Goal: Complete application form: Complete application form

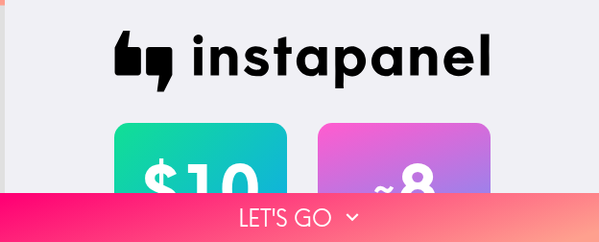
drag, startPoint x: 369, startPoint y: 206, endPoint x: 1, endPoint y: 237, distance: 369.8
click at [369, 206] on button "Let's go" at bounding box center [299, 217] width 599 height 49
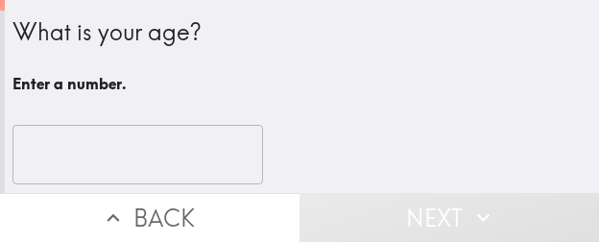
drag, startPoint x: 120, startPoint y: 147, endPoint x: 130, endPoint y: 149, distance: 9.8
click at [120, 147] on input "number" at bounding box center [137, 155] width 250 height 60
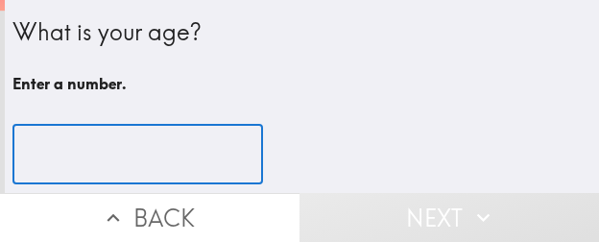
paste input "41"
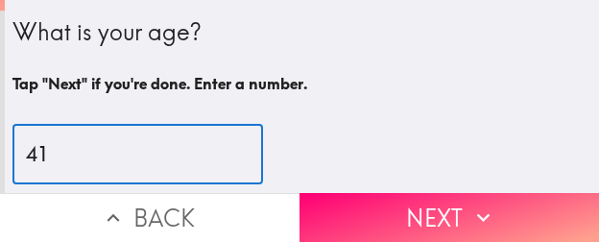
type input "41"
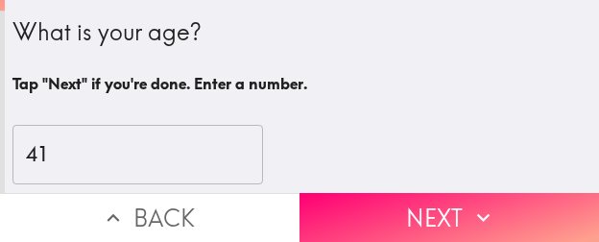
drag, startPoint x: 397, startPoint y: 204, endPoint x: 594, endPoint y: 210, distance: 196.8
click at [397, 204] on button "Next" at bounding box center [448, 217] width 299 height 49
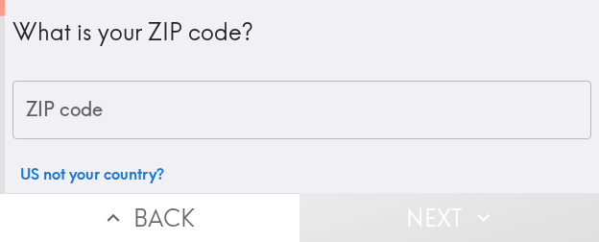
drag, startPoint x: 230, startPoint y: 121, endPoint x: 270, endPoint y: 122, distance: 39.4
click at [230, 121] on input "ZIP code" at bounding box center [301, 111] width 579 height 60
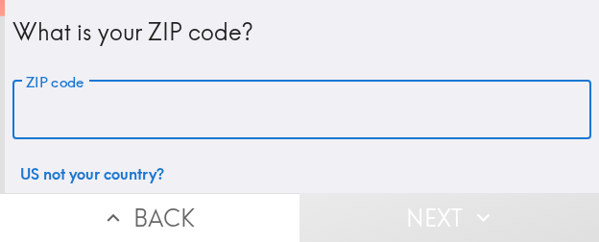
paste input "33611"
type input "33611"
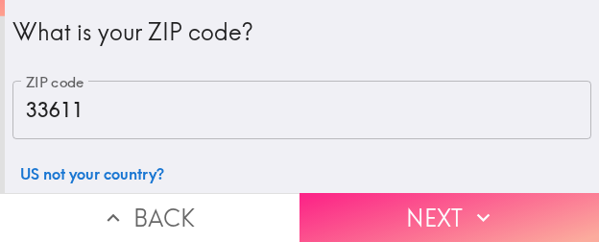
click at [490, 202] on button "Next" at bounding box center [448, 217] width 299 height 49
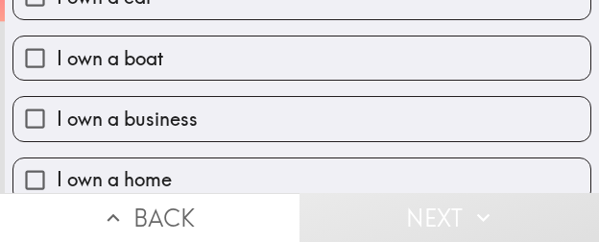
scroll to position [192, 0]
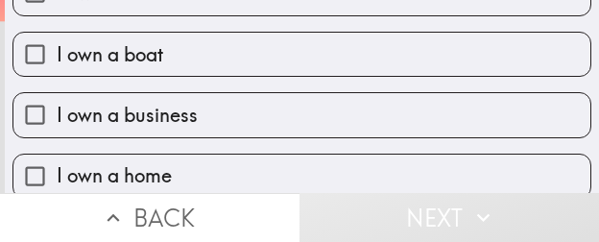
click at [257, 120] on label "I own a business" at bounding box center [301, 114] width 577 height 43
click at [57, 120] on input "I own a business" at bounding box center [34, 114] width 43 height 43
checkbox input "true"
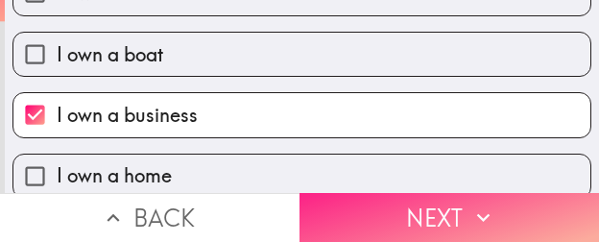
click at [438, 204] on button "Next" at bounding box center [448, 217] width 299 height 49
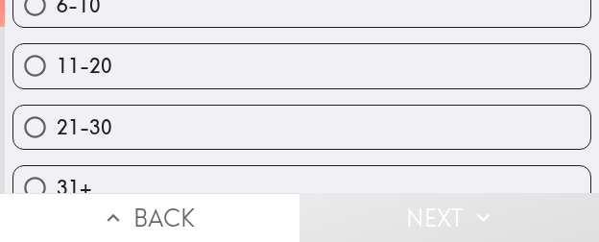
scroll to position [245, 0]
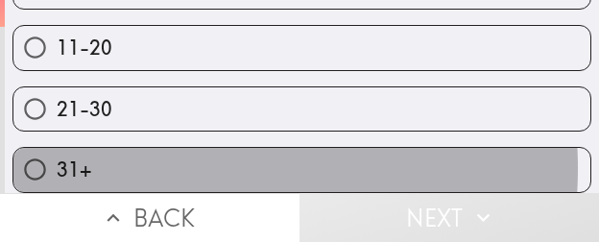
drag, startPoint x: 139, startPoint y: 154, endPoint x: 350, endPoint y: 179, distance: 212.7
click at [139, 154] on label "31+" at bounding box center [301, 169] width 577 height 43
click at [57, 154] on input "31+" at bounding box center [34, 169] width 43 height 43
radio input "true"
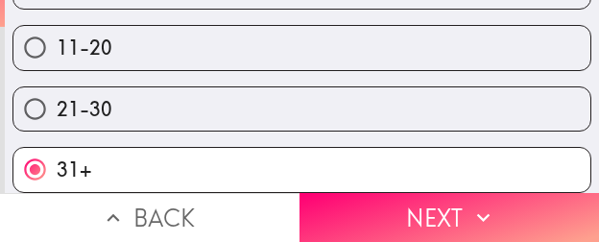
drag, startPoint x: 393, startPoint y: 183, endPoint x: 560, endPoint y: 181, distance: 168.0
click at [393, 193] on button "Next" at bounding box center [448, 217] width 299 height 49
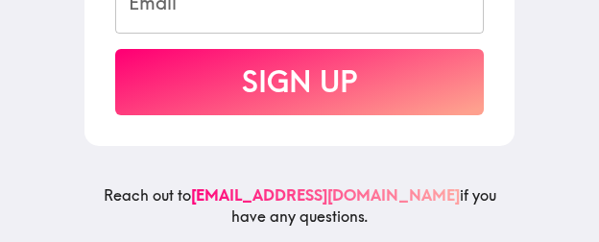
scroll to position [606, 0]
